Goal: Check status: Check status

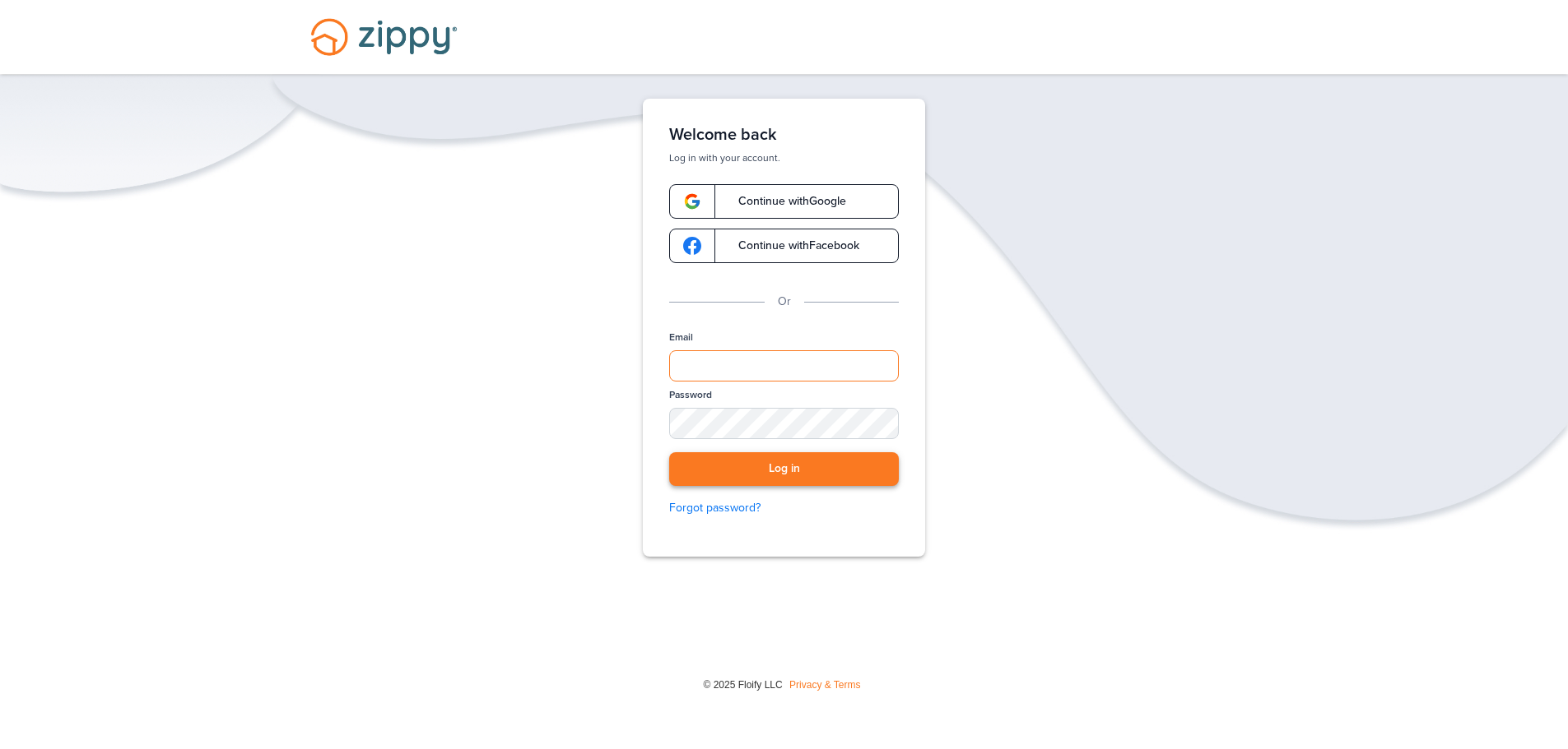
type input "**********"
click at [838, 471] on button "Log in" at bounding box center [783, 469] width 229 height 34
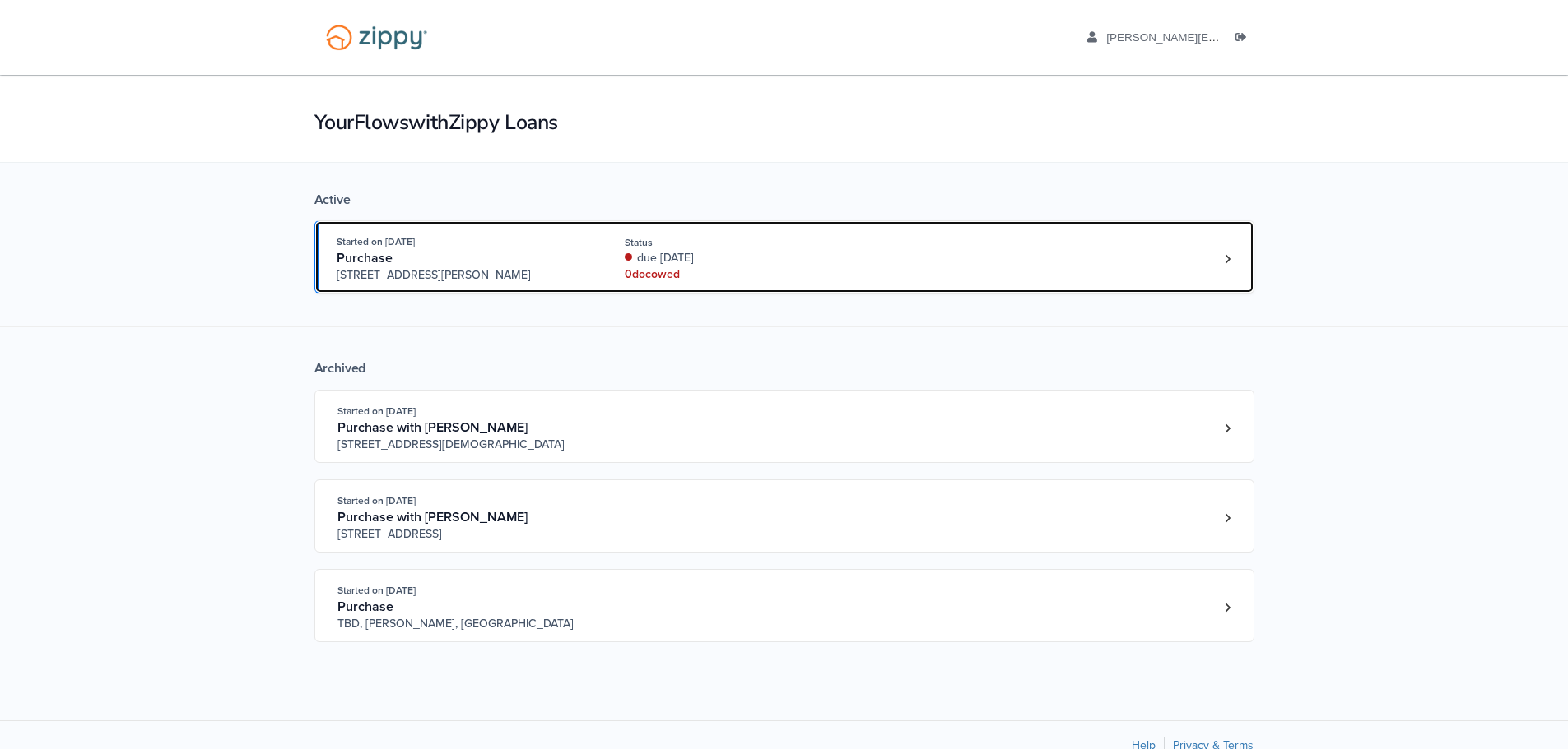
click at [629, 253] on div "due [DATE]" at bounding box center [735, 258] width 220 height 16
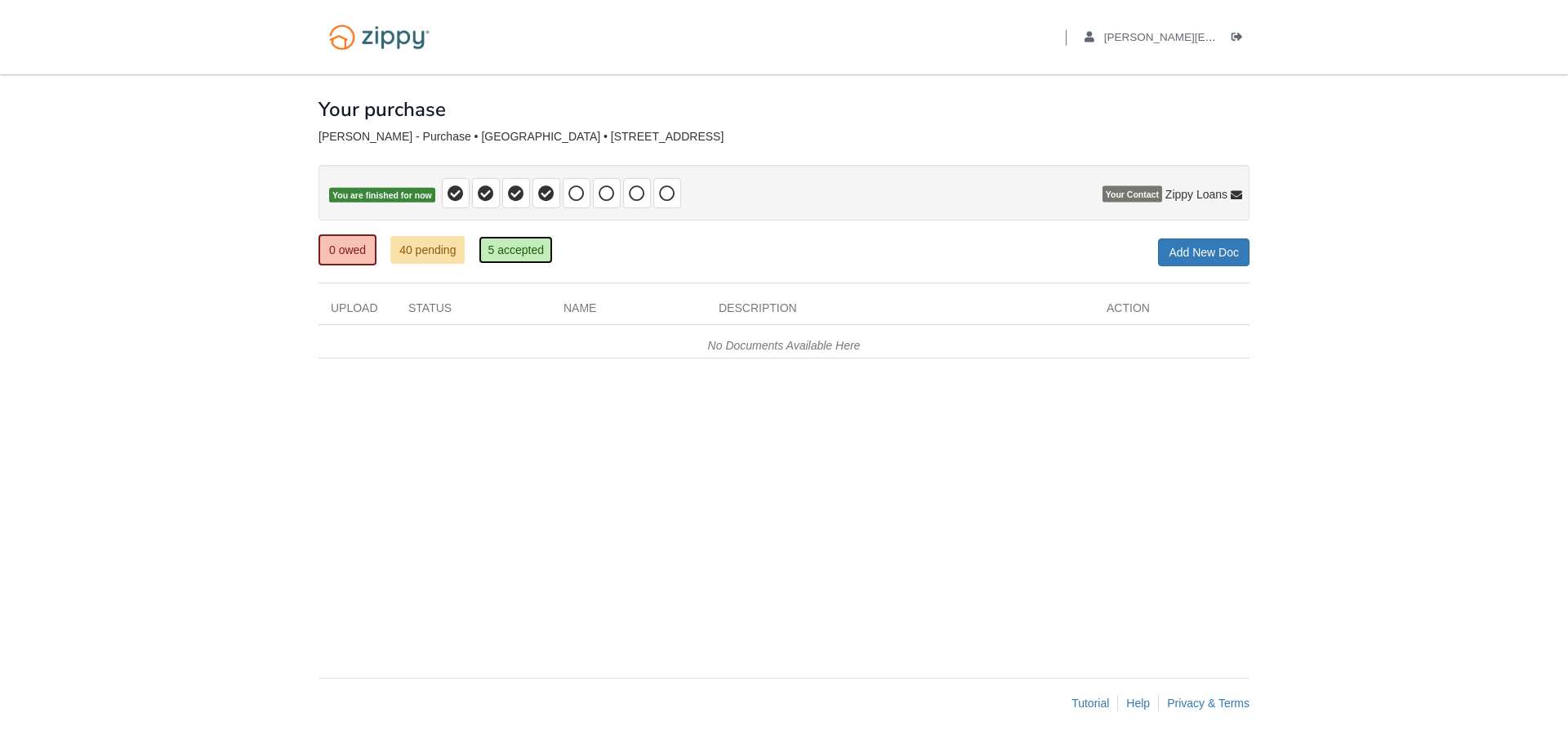
click at [526, 249] on link "5 accepted" at bounding box center [515, 250] width 75 height 27
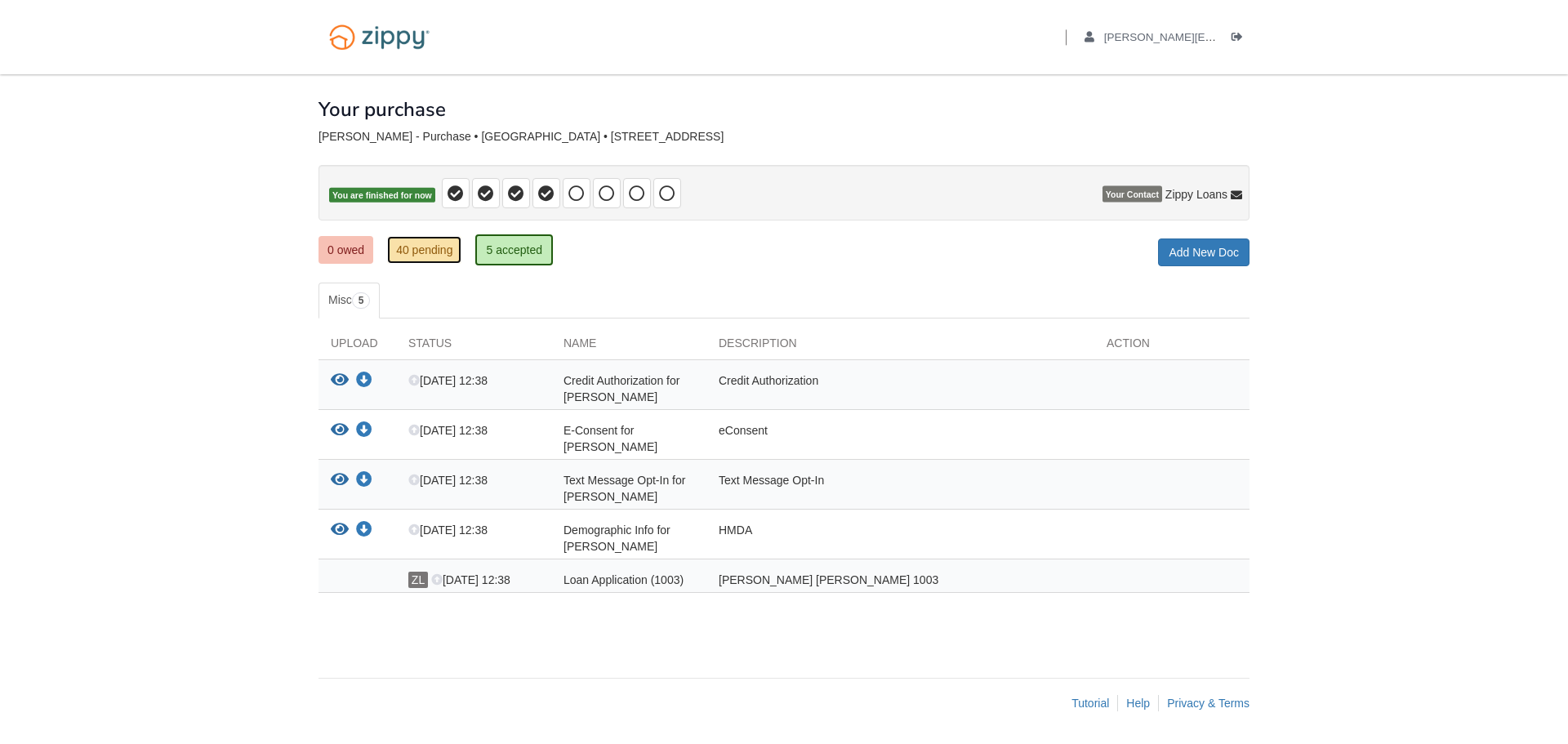
click at [441, 243] on link "40 pending" at bounding box center [424, 250] width 75 height 27
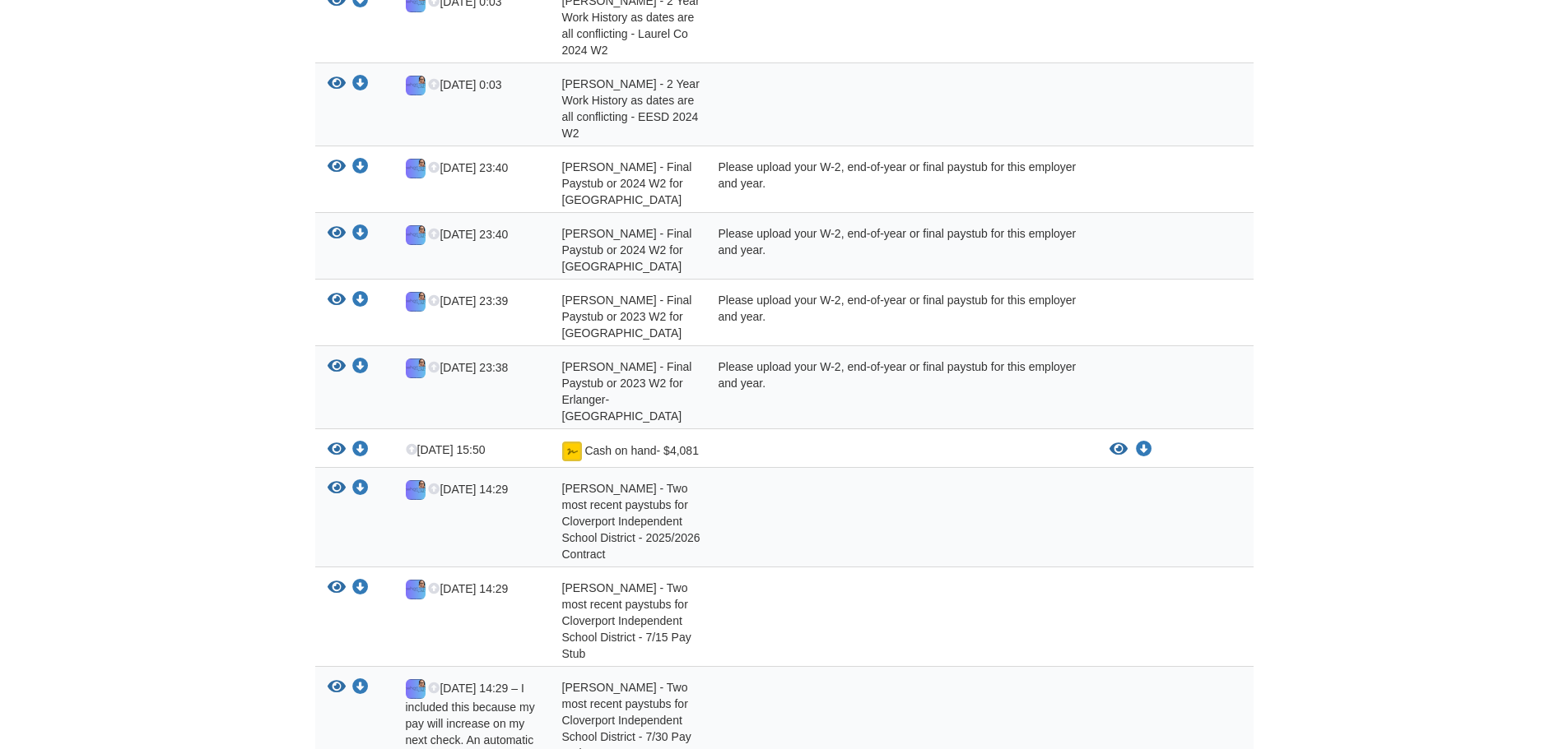
scroll to position [2304, 0]
